Goal: Book appointment/travel/reservation

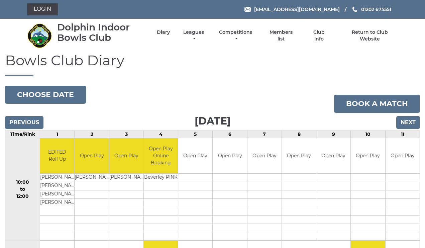
click at [407, 120] on input "Next" at bounding box center [408, 122] width 24 height 13
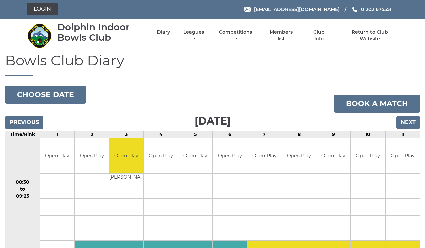
click at [407, 120] on input "Next" at bounding box center [408, 122] width 24 height 13
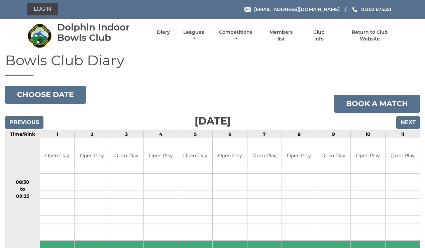
click at [411, 122] on input "Next" at bounding box center [408, 122] width 24 height 13
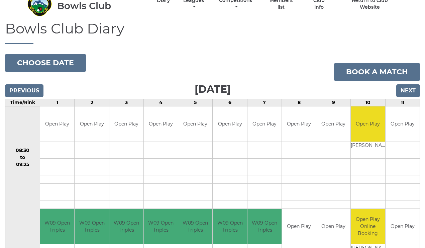
scroll to position [42, 0]
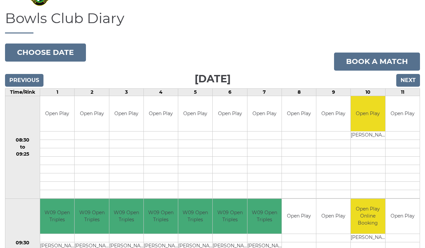
click at [409, 79] on input "Next" at bounding box center [408, 80] width 24 height 13
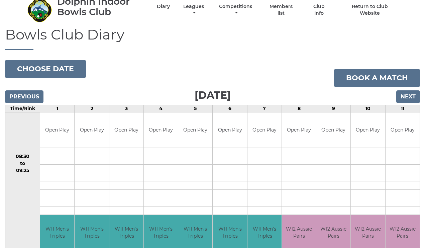
scroll to position [16, 0]
